Goal: Task Accomplishment & Management: Use online tool/utility

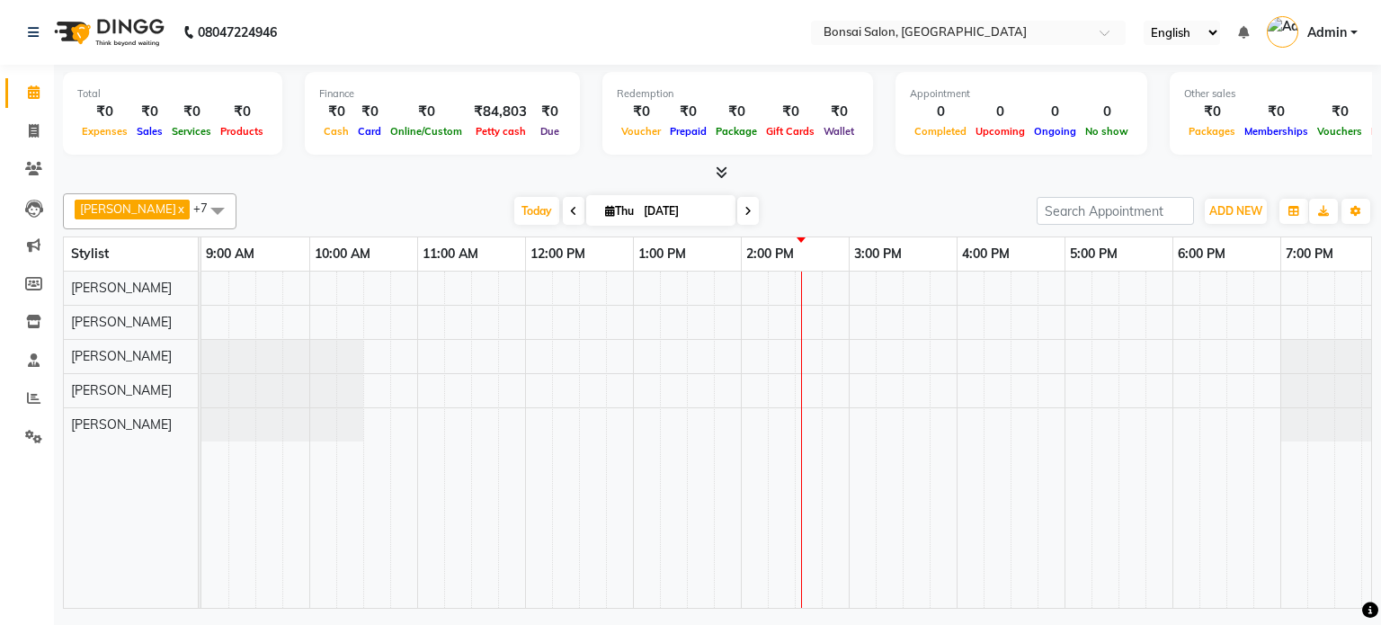
scroll to position [0, 16]
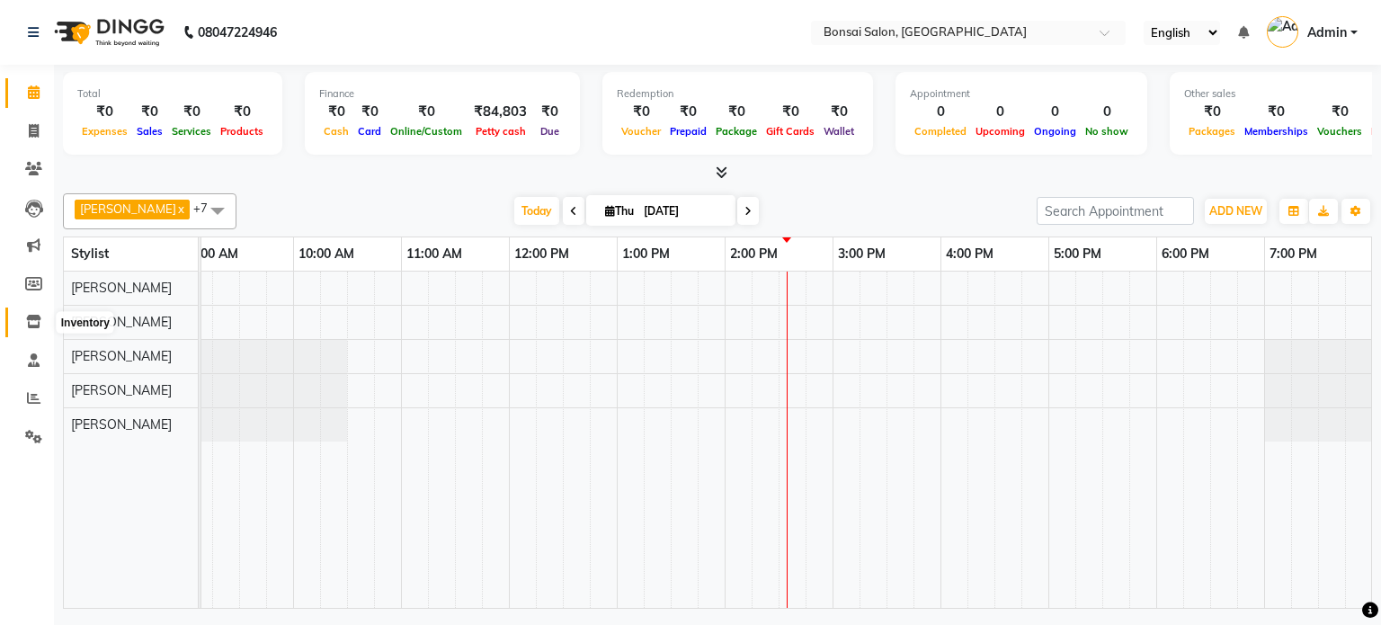
click at [32, 330] on span at bounding box center [33, 322] width 31 height 21
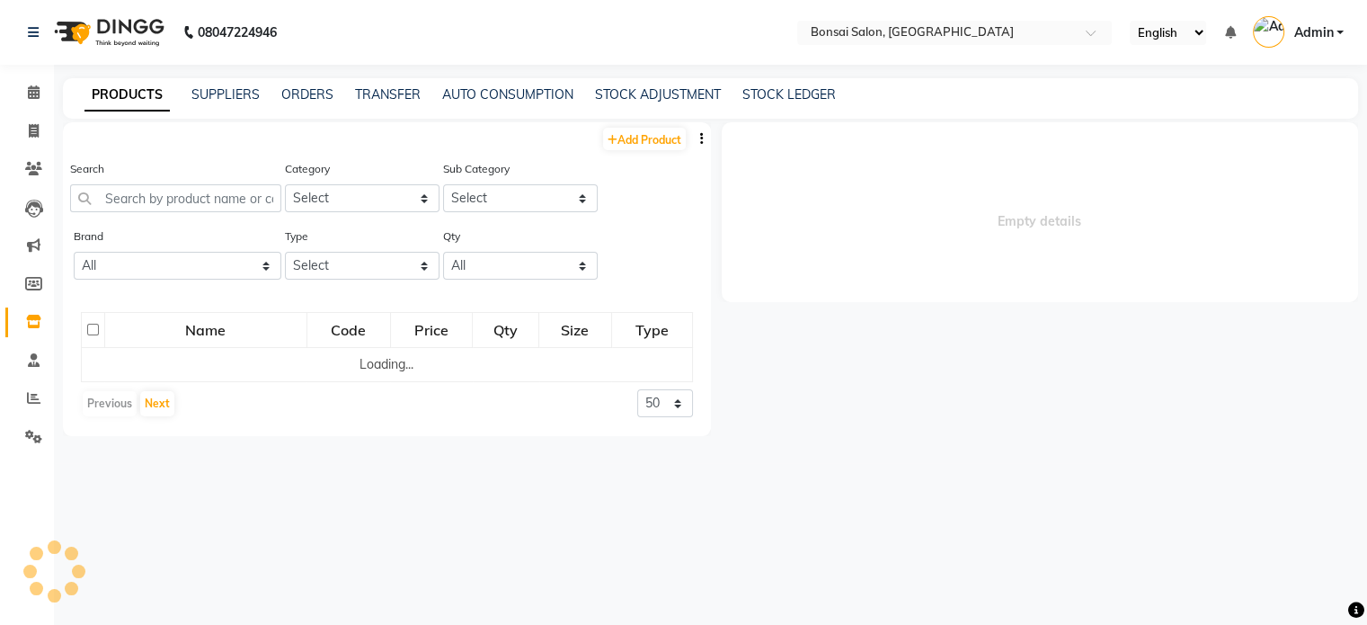
select select
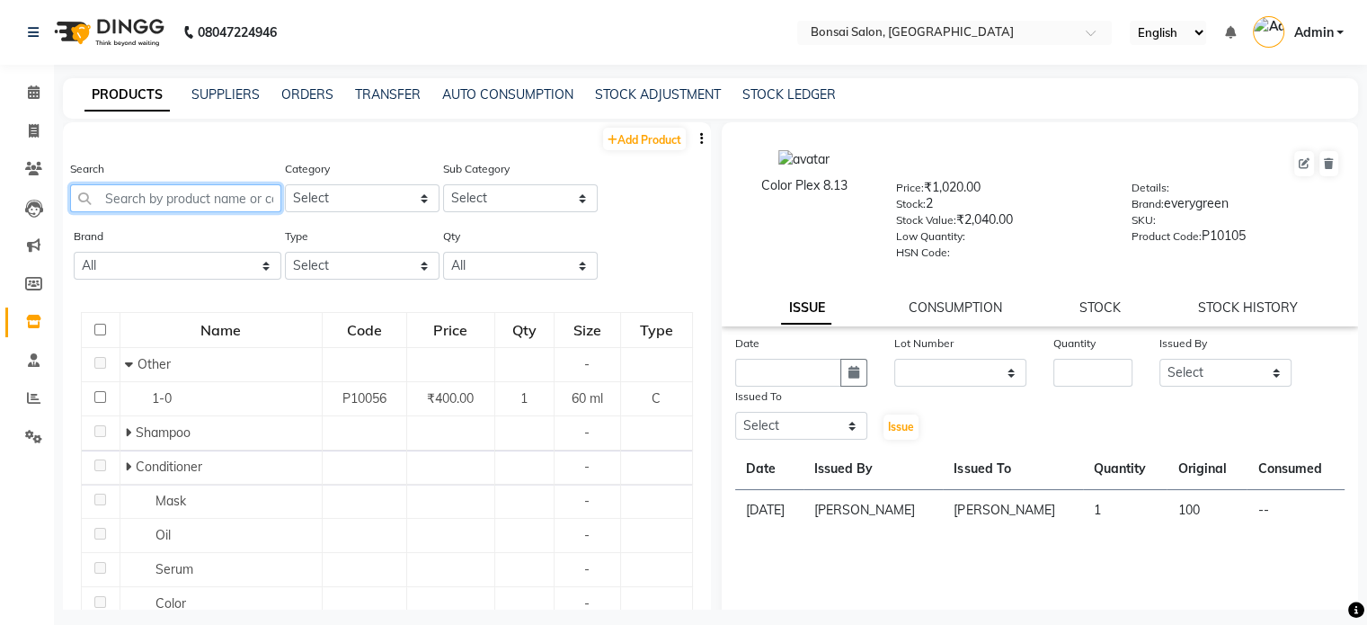
click at [214, 205] on input "text" at bounding box center [175, 198] width 211 height 28
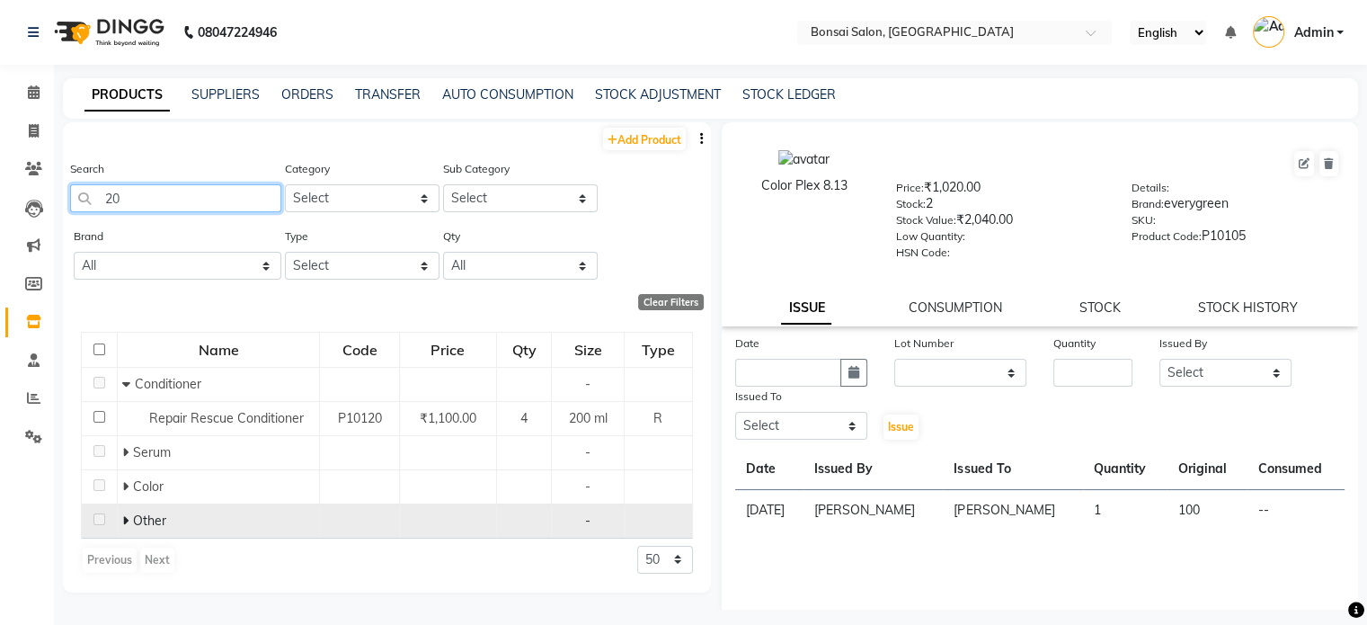
type input "20"
click at [120, 521] on td "Other" at bounding box center [219, 520] width 202 height 34
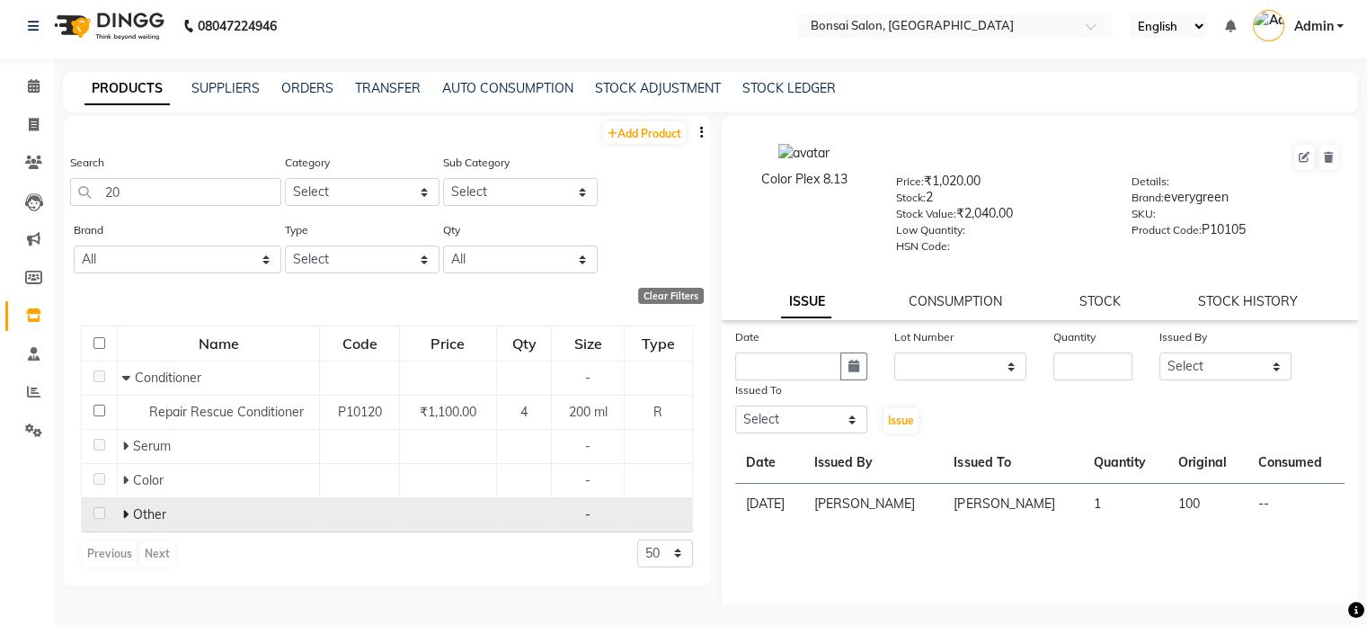
scroll to position [11, 0]
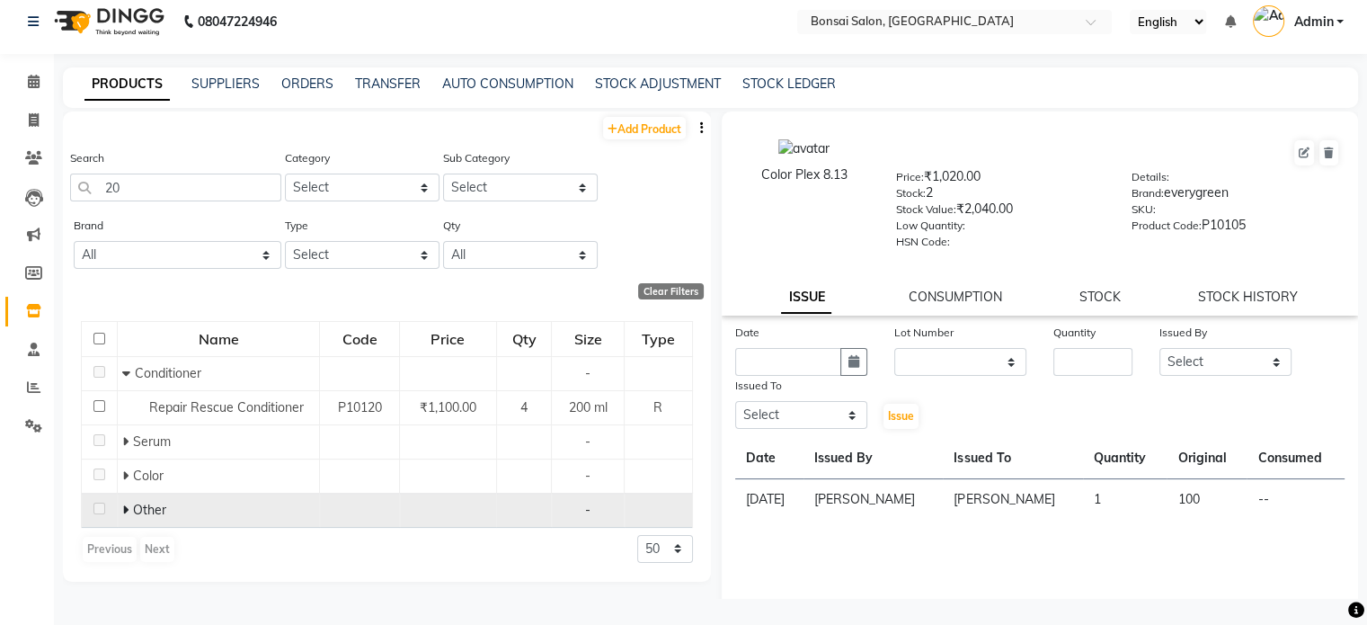
click at [126, 510] on icon at bounding box center [125, 509] width 6 height 13
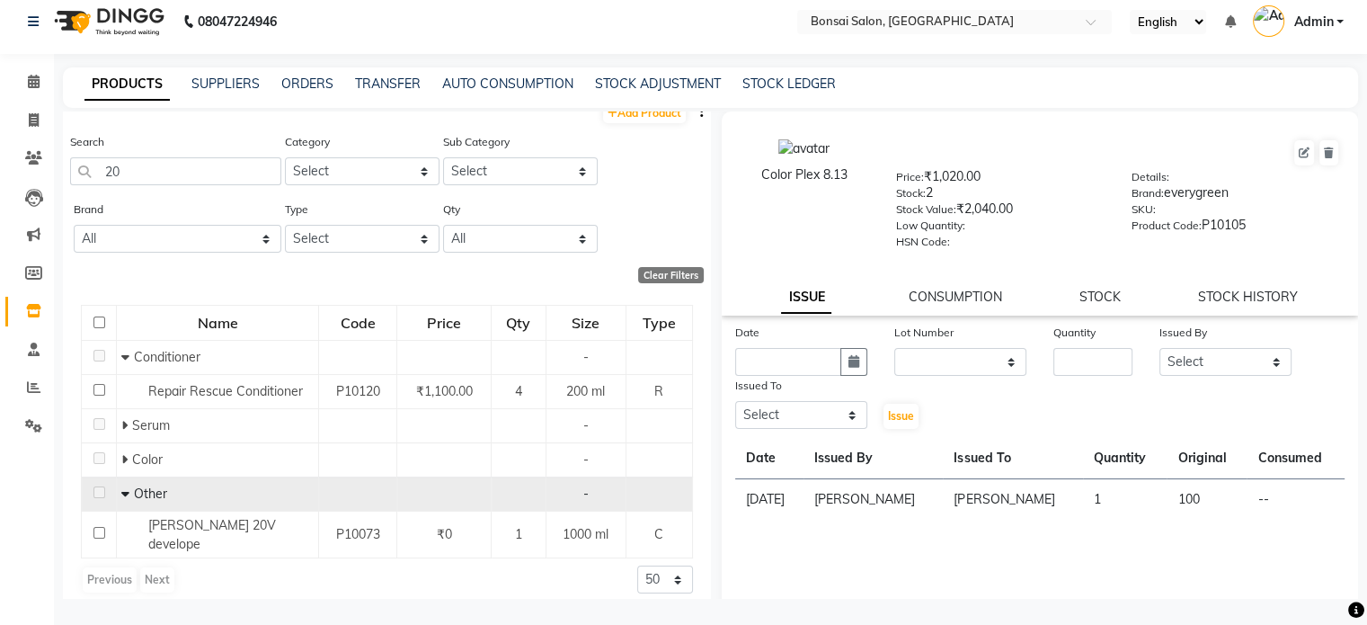
scroll to position [17, 0]
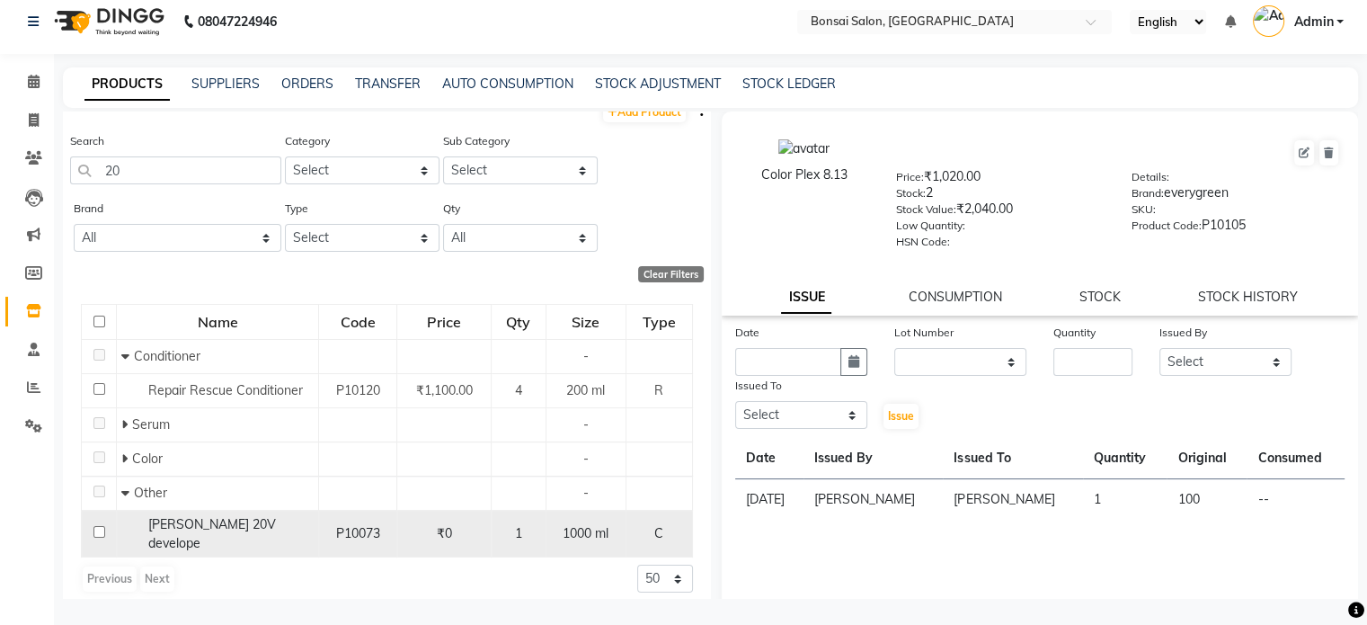
click at [223, 526] on span "[PERSON_NAME] 20V develope" at bounding box center [212, 533] width 128 height 35
select select
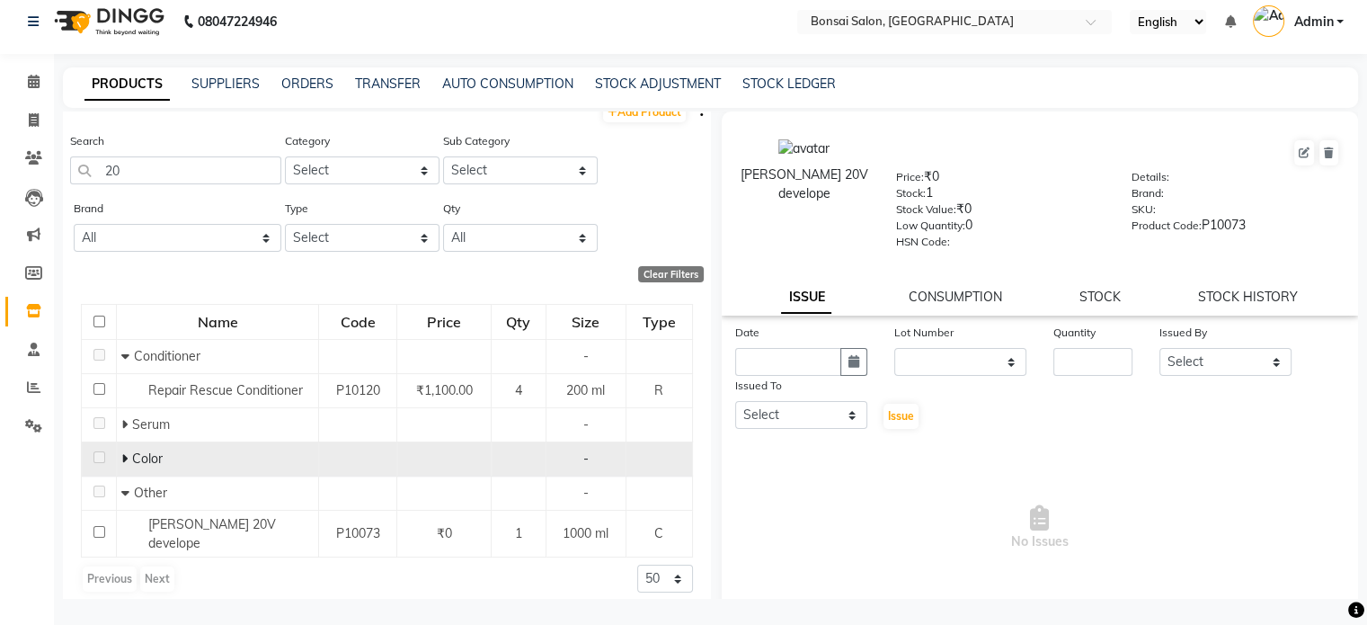
click at [126, 458] on span at bounding box center [126, 458] width 11 height 16
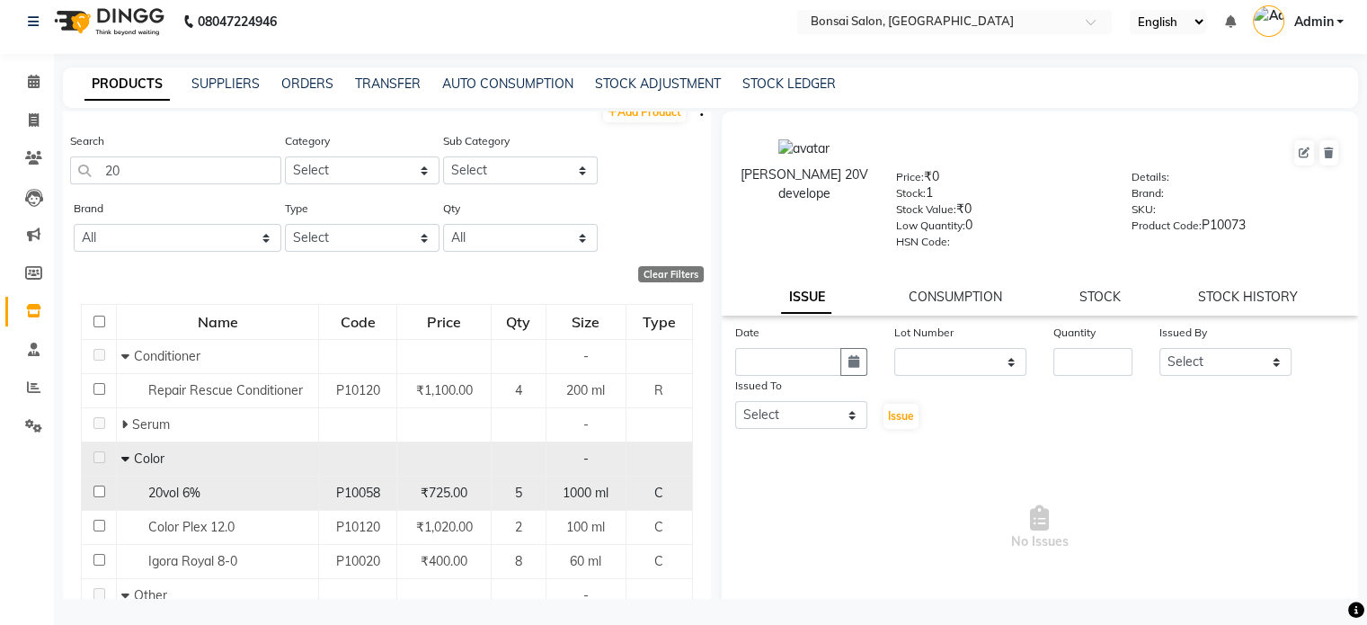
click at [207, 497] on div "20vol 6%" at bounding box center [217, 493] width 192 height 19
select select
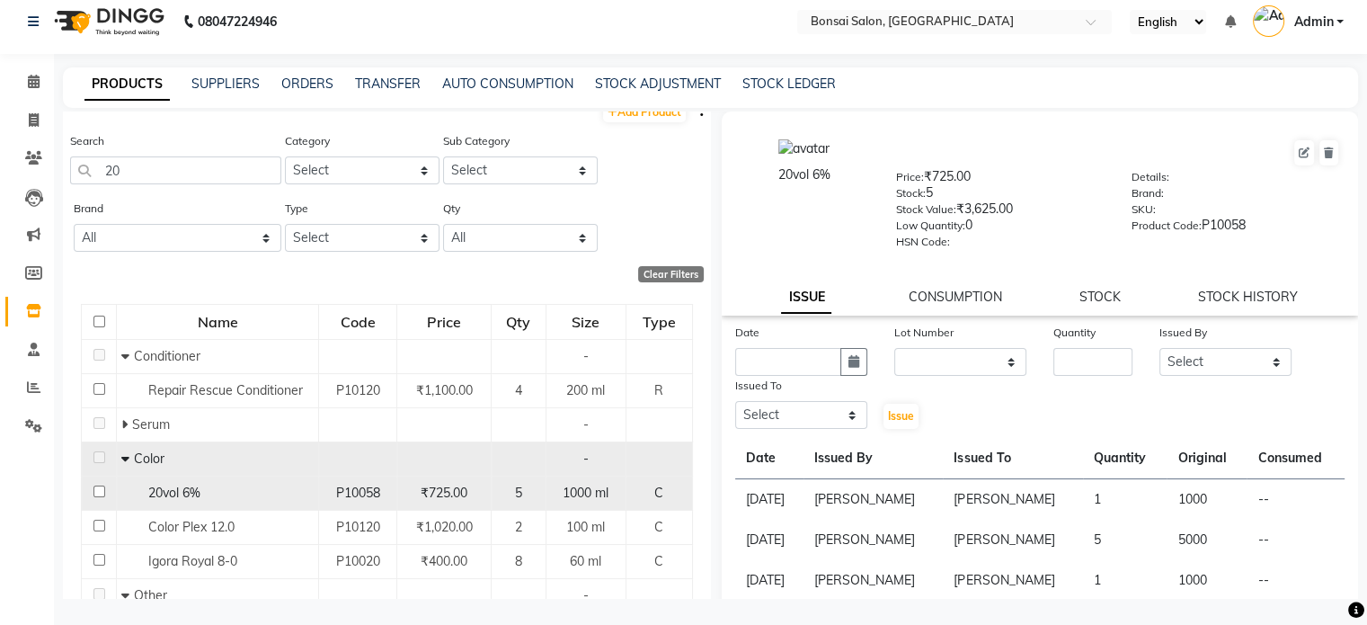
click at [96, 492] on input "checkbox" at bounding box center [99, 491] width 12 height 12
checkbox input "true"
click at [780, 366] on input "text" at bounding box center [788, 362] width 106 height 28
select select "9"
select select "2025"
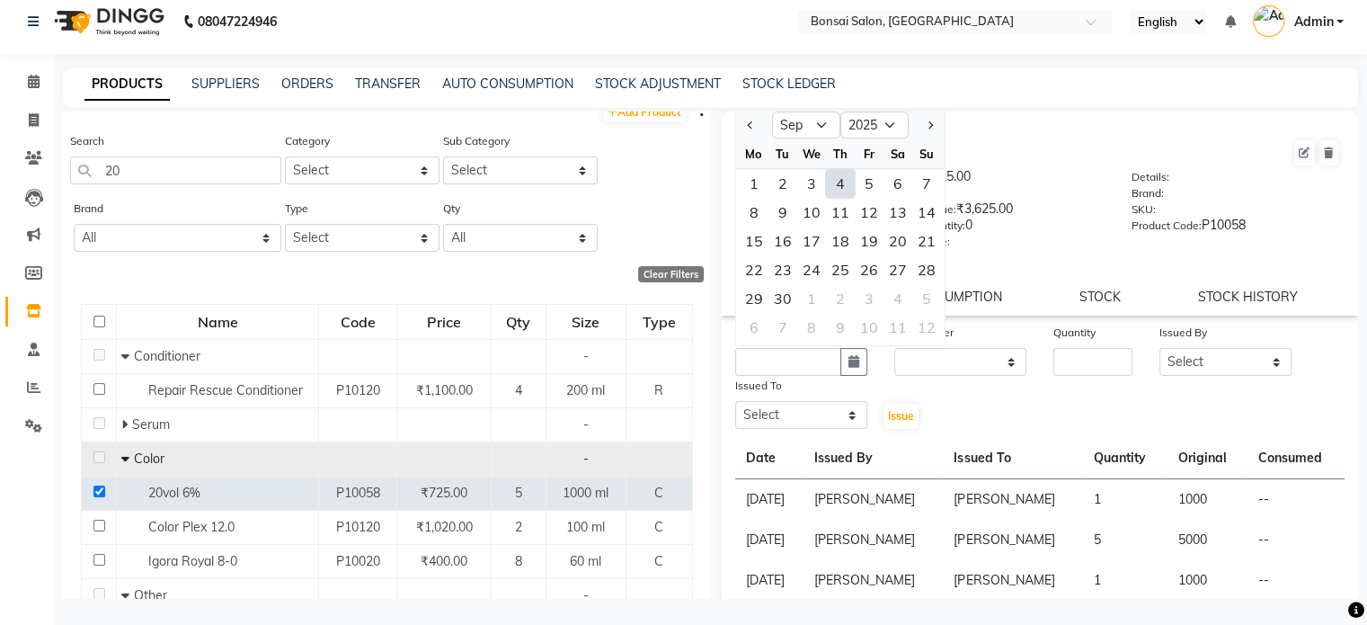
click at [845, 189] on div "4" at bounding box center [840, 183] width 29 height 29
type input "[DATE]"
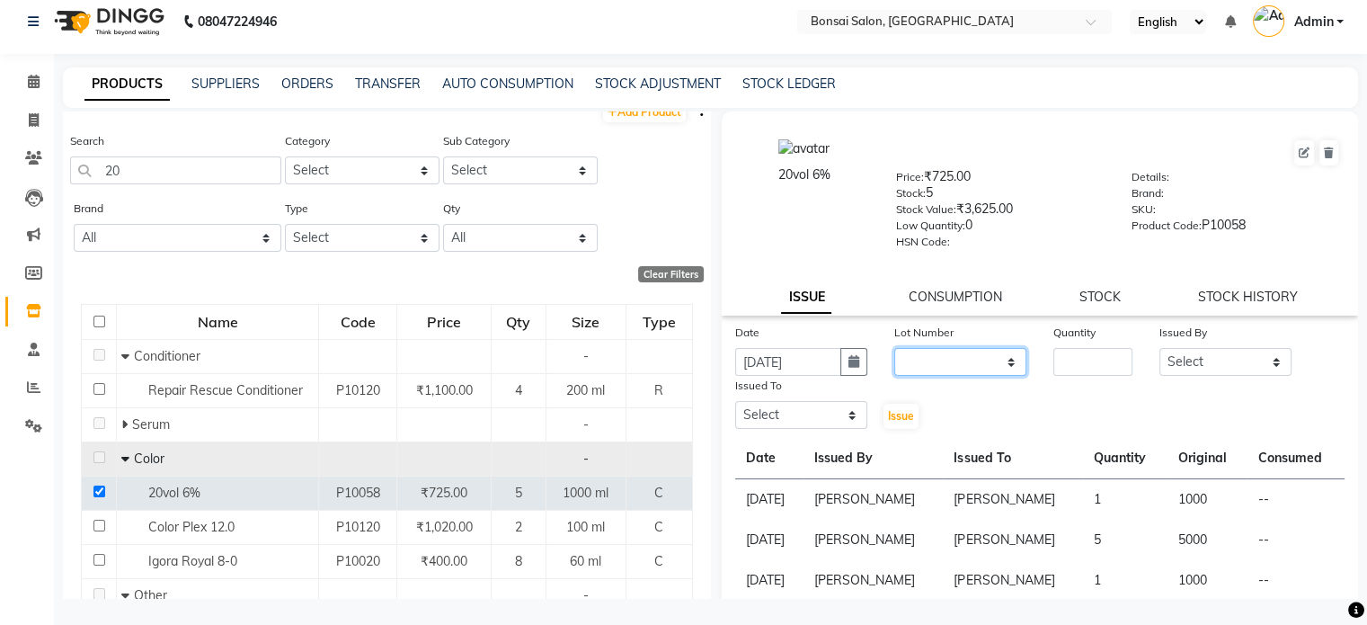
click at [970, 365] on select "None" at bounding box center [960, 362] width 132 height 28
select select "0: null"
click at [894, 353] on select "None" at bounding box center [960, 362] width 132 height 28
click at [1091, 365] on input "number" at bounding box center [1092, 362] width 79 height 28
type input "1"
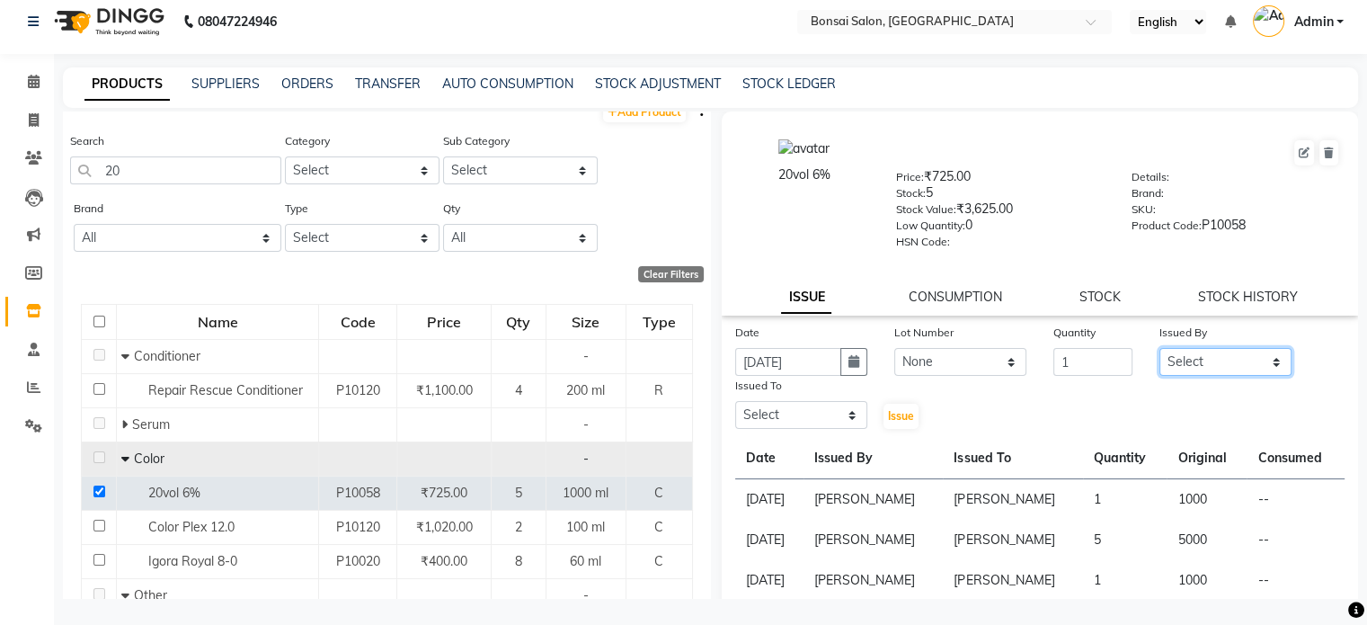
click at [1188, 372] on select "Select [PERSON_NAME] [PERSON_NAME] [PERSON_NAME] [PERSON_NAME]" at bounding box center [1226, 362] width 132 height 28
select select "53176"
click at [1160, 353] on select "Select [PERSON_NAME] [PERSON_NAME] [PERSON_NAME] [PERSON_NAME]" at bounding box center [1226, 362] width 132 height 28
click at [802, 420] on select "Select [PERSON_NAME] [PERSON_NAME] [PERSON_NAME] [PERSON_NAME]" at bounding box center [801, 415] width 132 height 28
select select "53173"
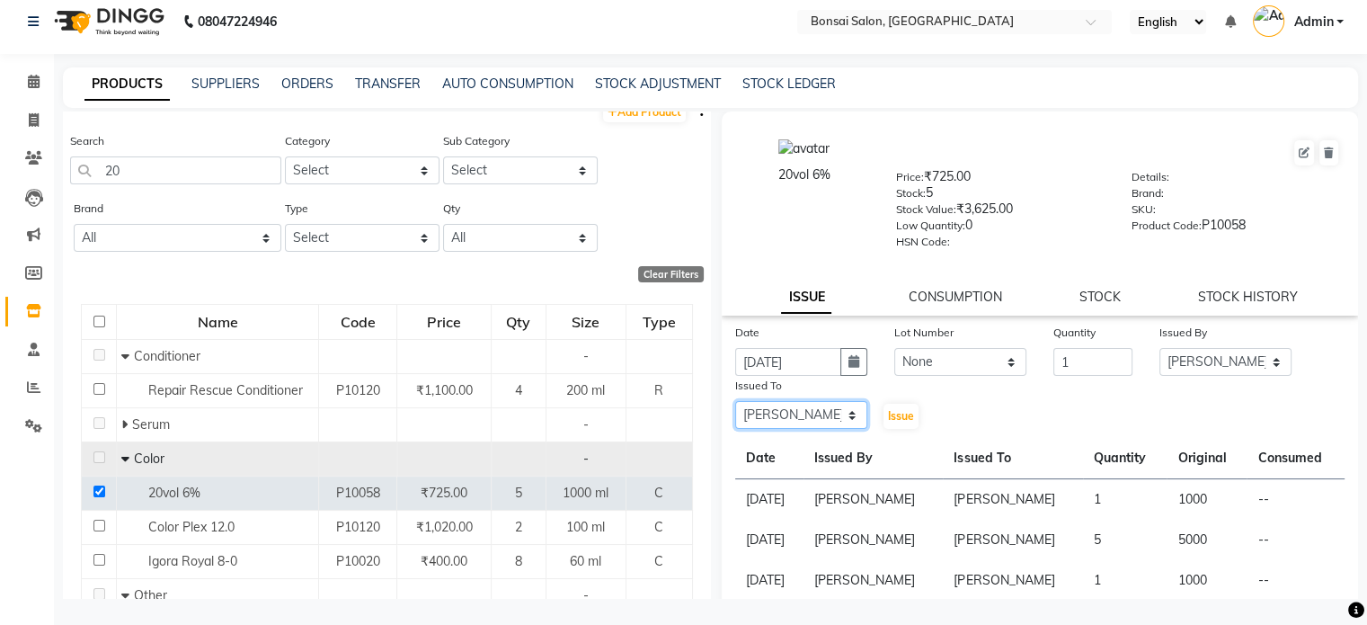
click at [735, 407] on select "Select [PERSON_NAME] [PERSON_NAME] [PERSON_NAME] [PERSON_NAME]" at bounding box center [801, 415] width 132 height 28
click at [901, 419] on span "Issue" at bounding box center [901, 415] width 26 height 13
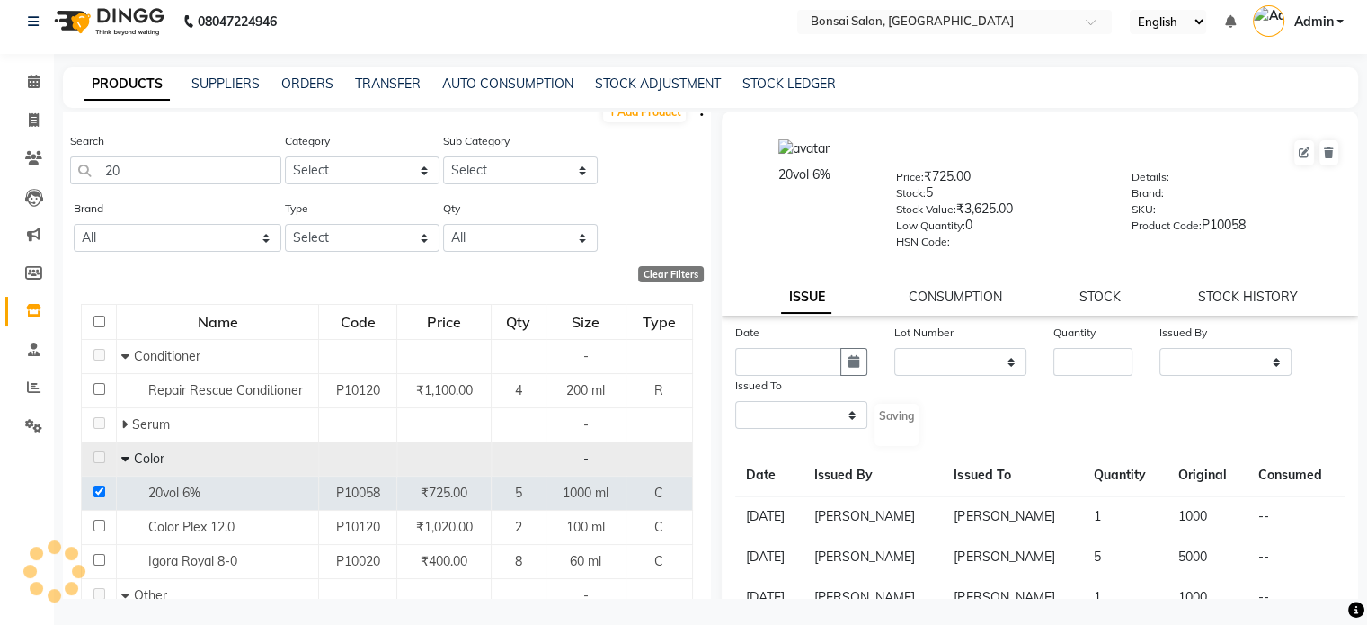
select select
